Goal: Use online tool/utility: Utilize a website feature to perform a specific function

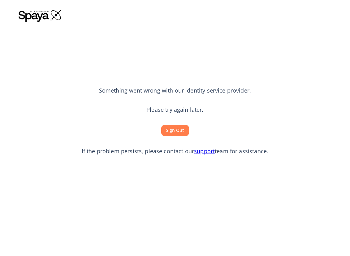
click at [174, 130] on button "Sign Out" at bounding box center [175, 130] width 28 height 11
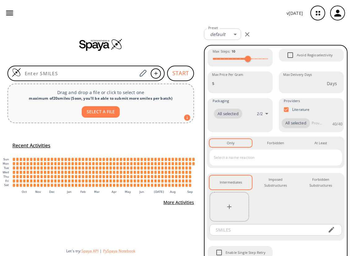
click at [107, 111] on button "SELECT A FILE" at bounding box center [101, 111] width 38 height 11
click at [103, 115] on button "SELECT A FILE" at bounding box center [101, 111] width 38 height 11
type input "C:\fakepath\Set4_Na-proposals-BM-9-14-25a-sele_smi-tr.txt"
click at [148, 28] on div at bounding box center [101, 44] width 202 height 37
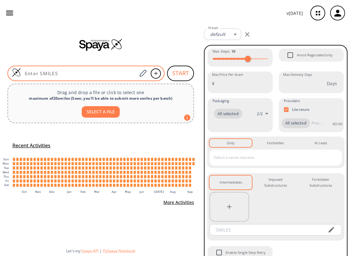
click at [98, 72] on input at bounding box center [79, 73] width 116 height 6
paste input "CC(N1CCC(CC1)[N@H+](C23CC(C2)(C3)C)CC4CC4)=O"
type input "CC(N1CCC(CC1)[N@H+](C23CC(C2)(C3)C)CC4CC4)=O"
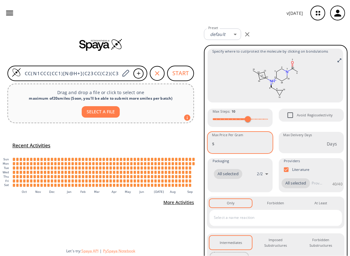
click at [232, 143] on input "Max Price Per Gram" at bounding box center [245, 144] width 56 height 16
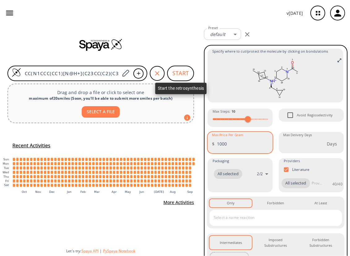
type input "1000"
click at [189, 76] on button "START" at bounding box center [180, 73] width 27 height 15
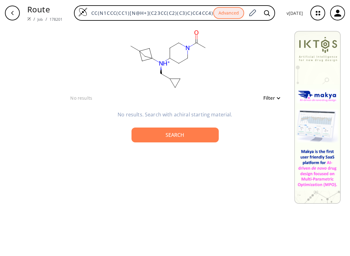
click at [12, 12] on icon "button" at bounding box center [12, 13] width 2 height 4
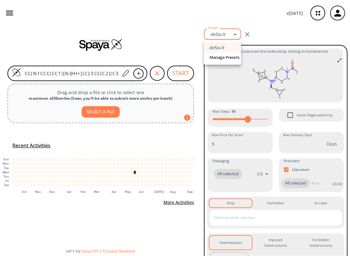
click at [235, 34] on body "v [DATE] [PERSON_NAME] [EMAIL_ADDRESS][DOMAIN_NAME] Retrosynthesis Activities P…" at bounding box center [175, 128] width 350 height 256
click at [218, 47] on em "default" at bounding box center [216, 47] width 15 height 7
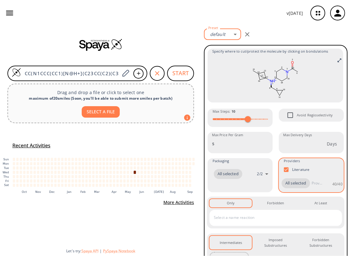
click at [297, 184] on span "All selected" at bounding box center [296, 183] width 28 height 6
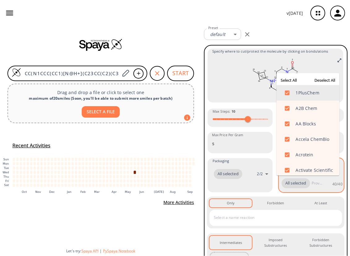
click at [310, 188] on input "text" at bounding box center [317, 183] width 14 height 10
click at [293, 79] on button "Select All" at bounding box center [289, 80] width 20 height 9
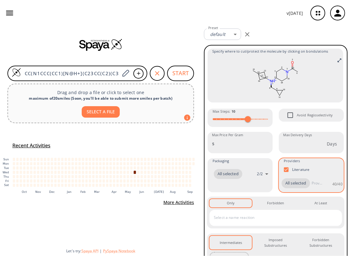
click at [314, 188] on input "text" at bounding box center [317, 183] width 14 height 10
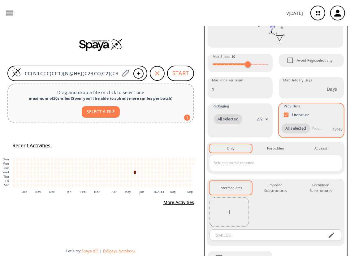
scroll to position [79, 0]
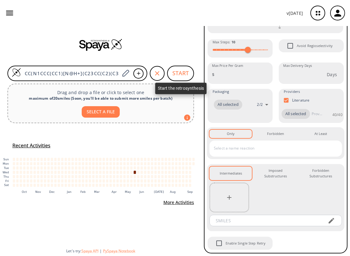
click at [184, 74] on button "START" at bounding box center [180, 73] width 27 height 15
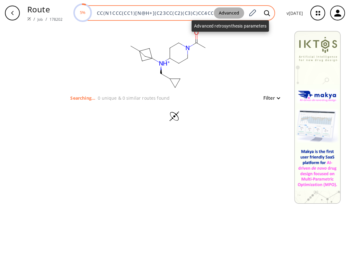
click at [228, 13] on button "Advanced" at bounding box center [229, 12] width 30 height 11
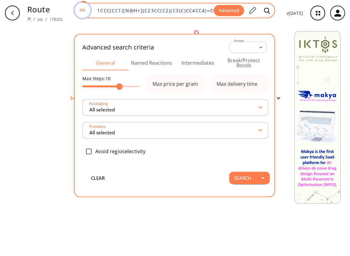
type input "All selected"
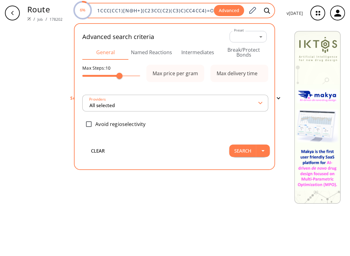
type input "All selected"
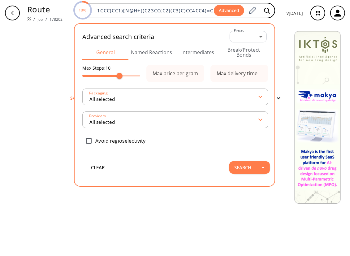
scroll to position [0, 0]
click at [248, 214] on div "clear Searching... 0 unique & 0 similar routes found Filter" at bounding box center [175, 141] width 350 height 230
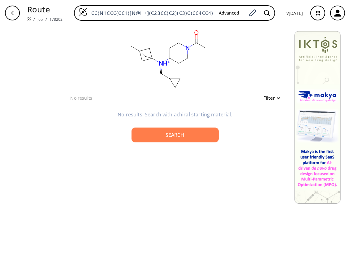
click at [209, 197] on div "clear No results Filter No results. Search with achiral starting material. Sear…" at bounding box center [175, 141] width 350 height 230
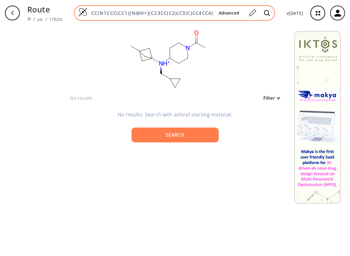
click at [210, 14] on input "CC(N1CCC(CC1)[N@H+](C23CC(C2)(C3)C)CC4CC4)=O" at bounding box center [151, 13] width 126 height 6
drag, startPoint x: 214, startPoint y: 12, endPoint x: 83, endPoint y: 15, distance: 131.6
click at [83, 15] on div "CC(N1CCC(CC1)[N@H+](C23CC(C2)(C3)C)CC4CC4)=O Advanced" at bounding box center [174, 12] width 201 height 15
paste input "CC(N1CCC(C23CCC(CC3)C2)(CC1)Cn4ccnc4)=O"
type input "CC(N1CCC(C23CCC(CC3)C2)(CC1)Cn4ccnc4)=O=O"
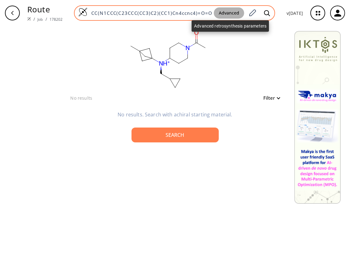
click at [217, 12] on button "Advanced" at bounding box center [229, 12] width 30 height 11
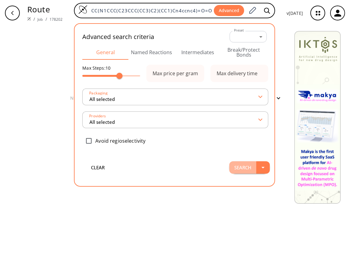
click at [241, 166] on button "Search" at bounding box center [242, 167] width 27 height 12
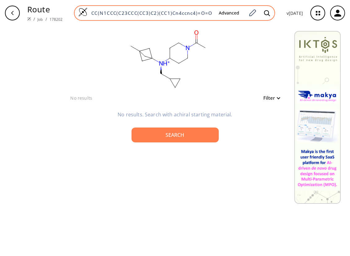
click at [207, 15] on input "CC(N1CCC(C23CCC(CC3)C2)(CC1)Cn4ccnc4)=O=O" at bounding box center [151, 13] width 126 height 6
click at [212, 14] on input "CC(N1CCC(C23CCC(CC3)C2)(CC1)Cn4ccnc4)=O=O" at bounding box center [151, 13] width 126 height 6
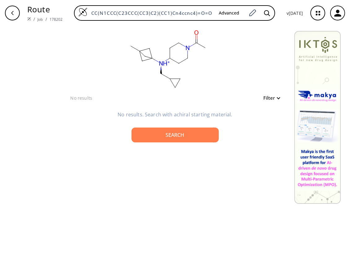
click at [14, 14] on icon "button" at bounding box center [12, 13] width 5 height 5
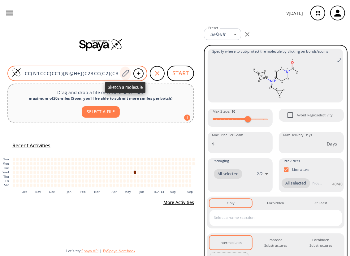
click at [127, 72] on icon at bounding box center [125, 73] width 8 height 8
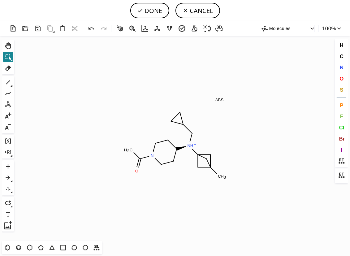
click at [7, 56] on icon at bounding box center [8, 57] width 8 height 8
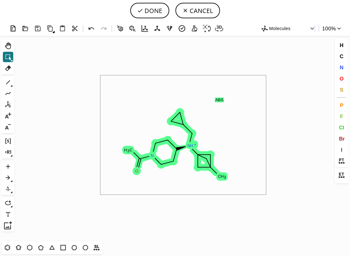
drag, startPoint x: 100, startPoint y: 75, endPoint x: 266, endPoint y: 195, distance: 204.5
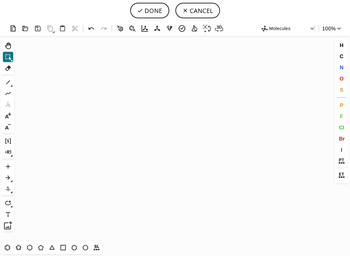
scroll to position [188, 3]
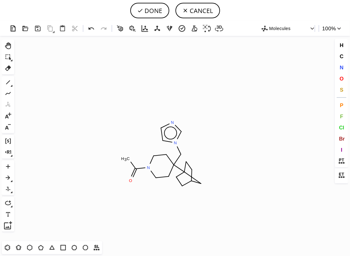
click at [165, 154] on icon "Created with [PERSON_NAME] 2.3.0 C H 3 N N N O" at bounding box center [175, 138] width 317 height 205
click at [158, 14] on button "DONE" at bounding box center [149, 10] width 39 height 15
type input "CC(=O)N1CCC(C[n]2cncc2)(C23CC(CC2)CC3)CC1"
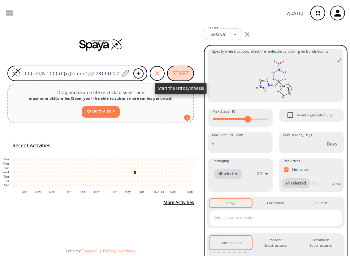
click at [184, 73] on button "START" at bounding box center [180, 73] width 27 height 15
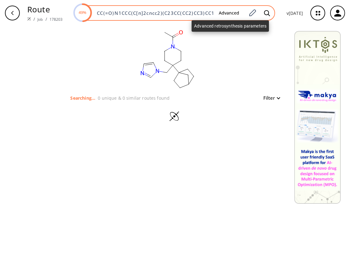
click at [228, 11] on button "Advanced" at bounding box center [229, 12] width 30 height 11
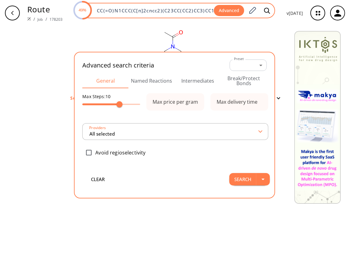
scroll to position [0, 1]
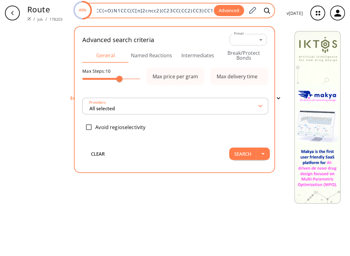
type input "All selected"
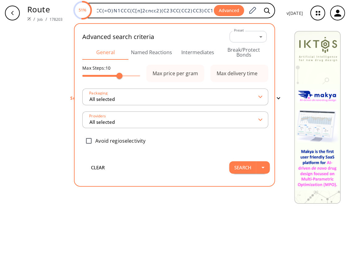
scroll to position [0, 0]
click at [202, 52] on button "Intermediates" at bounding box center [198, 52] width 46 height 15
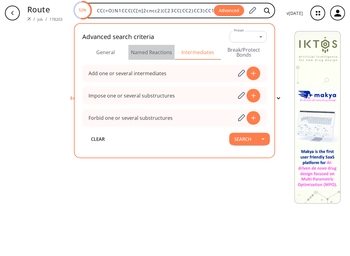
click at [159, 53] on button "Named Reactions" at bounding box center [151, 52] width 46 height 15
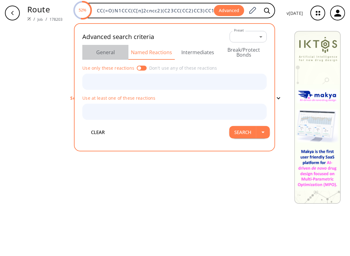
click at [106, 50] on button "General" at bounding box center [105, 52] width 46 height 15
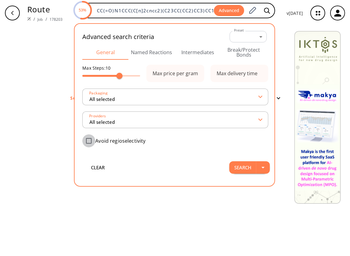
click at [90, 140] on input "checkbox" at bounding box center [88, 140] width 13 height 13
checkbox input "true"
click at [157, 203] on div "clear Searching... 0 unique & 0 similar routes found Filter" at bounding box center [175, 141] width 350 height 230
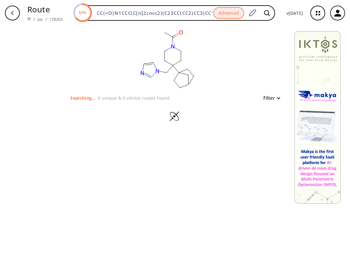
click at [188, 187] on div "clear Searching... 0 unique & 0 similar routes found Filter" at bounding box center [175, 141] width 350 height 230
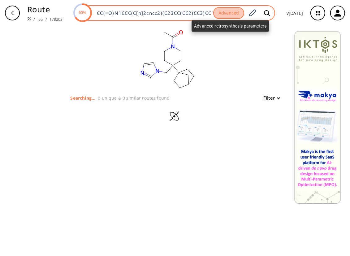
click at [237, 14] on button "Advanced" at bounding box center [228, 13] width 31 height 12
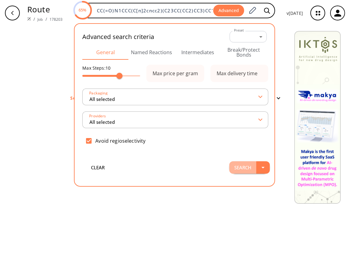
click at [249, 166] on button "Search" at bounding box center [242, 167] width 27 height 12
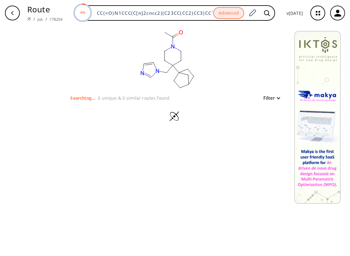
drag, startPoint x: 317, startPoint y: 235, endPoint x: 324, endPoint y: 236, distance: 7.5
click at [324, 236] on div "clear Searching... 0 unique & 0 similar routes found Filter" at bounding box center [175, 141] width 350 height 230
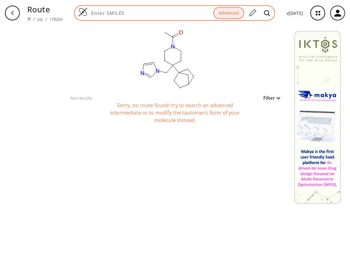
paste input "O=C(C)N[C@@H](C(N1CCC(C23CCC(CC3)C2)(CC1)Cn4ccnc4)=O)CC5CN(C5)C(C=C)=O"
type input "O=C(C)N[C@@H](C(N1CCC(C23CCC(CC3)C2)(CC1)Cn4ccnc4)=O)CC5CN(C5)C(C=C)=O"
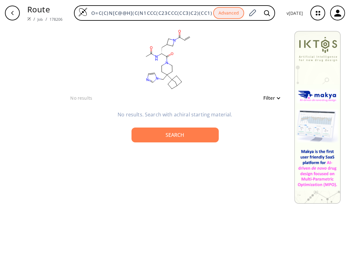
click at [261, 250] on div "clear No results Filter No results. Search with achiral starting material. Sear…" at bounding box center [175, 141] width 350 height 230
